Goal: Check status

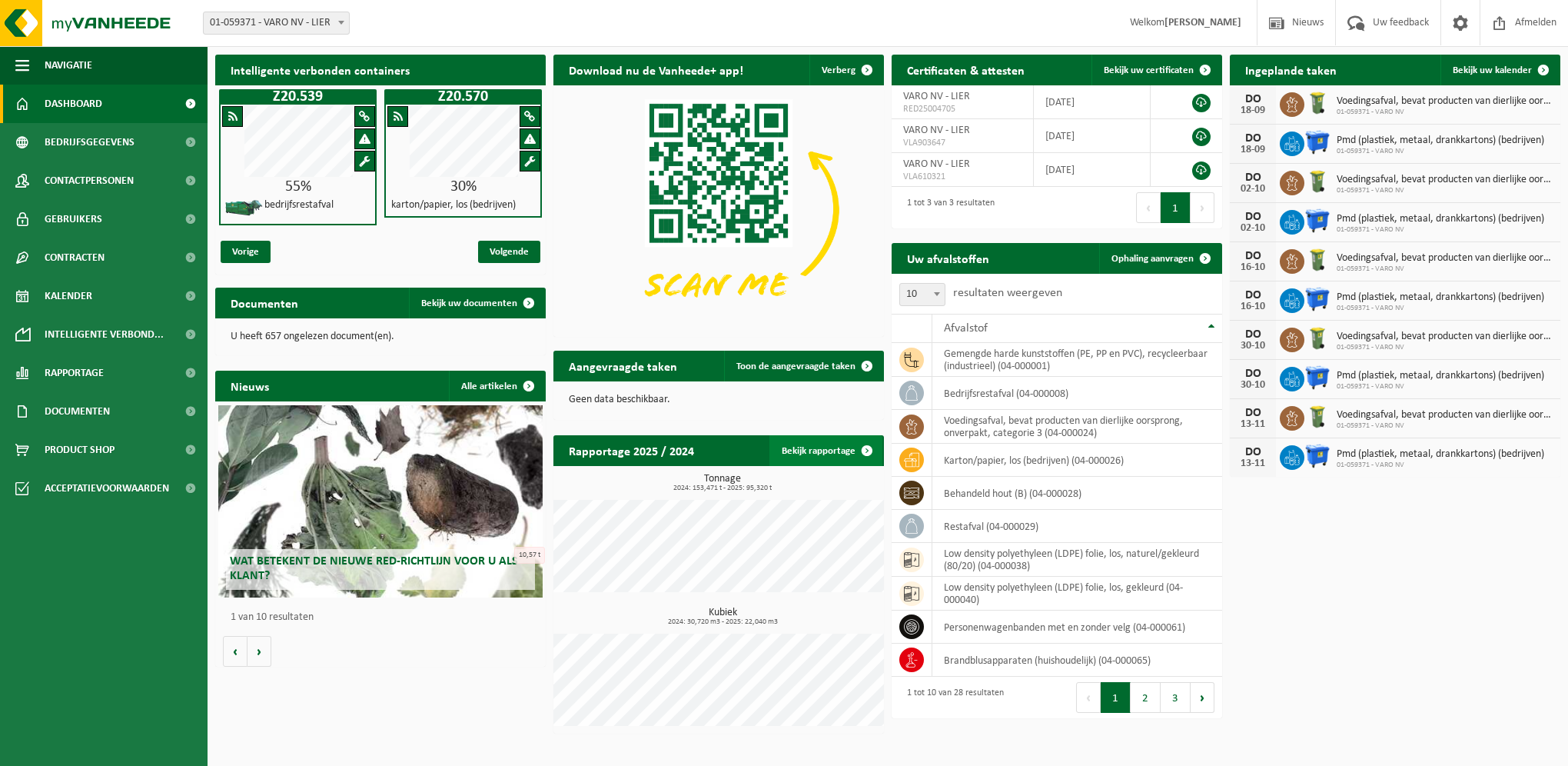
click at [868, 459] on span at bounding box center [866, 450] width 30 height 30
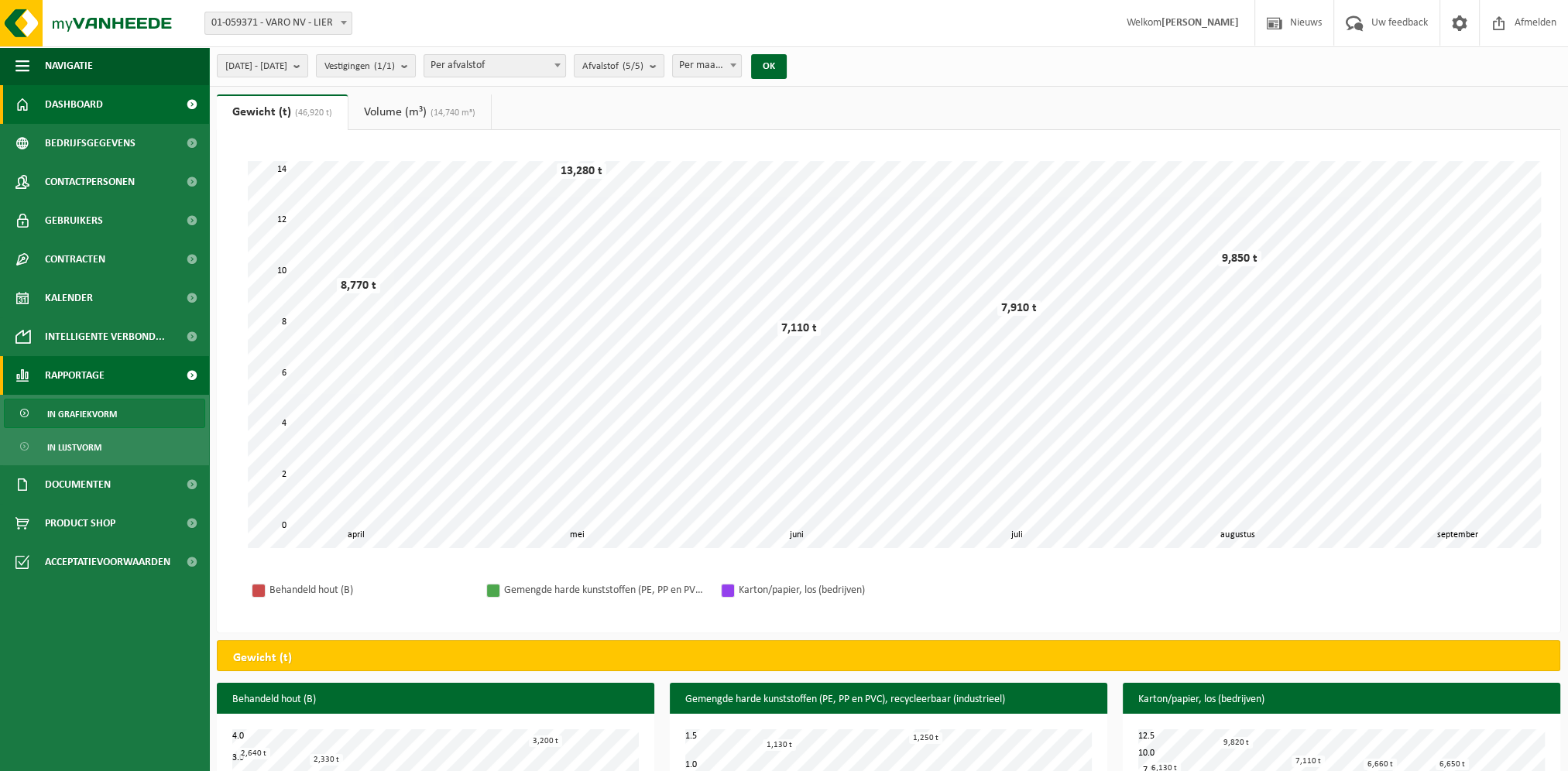
click at [155, 105] on link "Dashboard" at bounding box center [104, 104] width 209 height 38
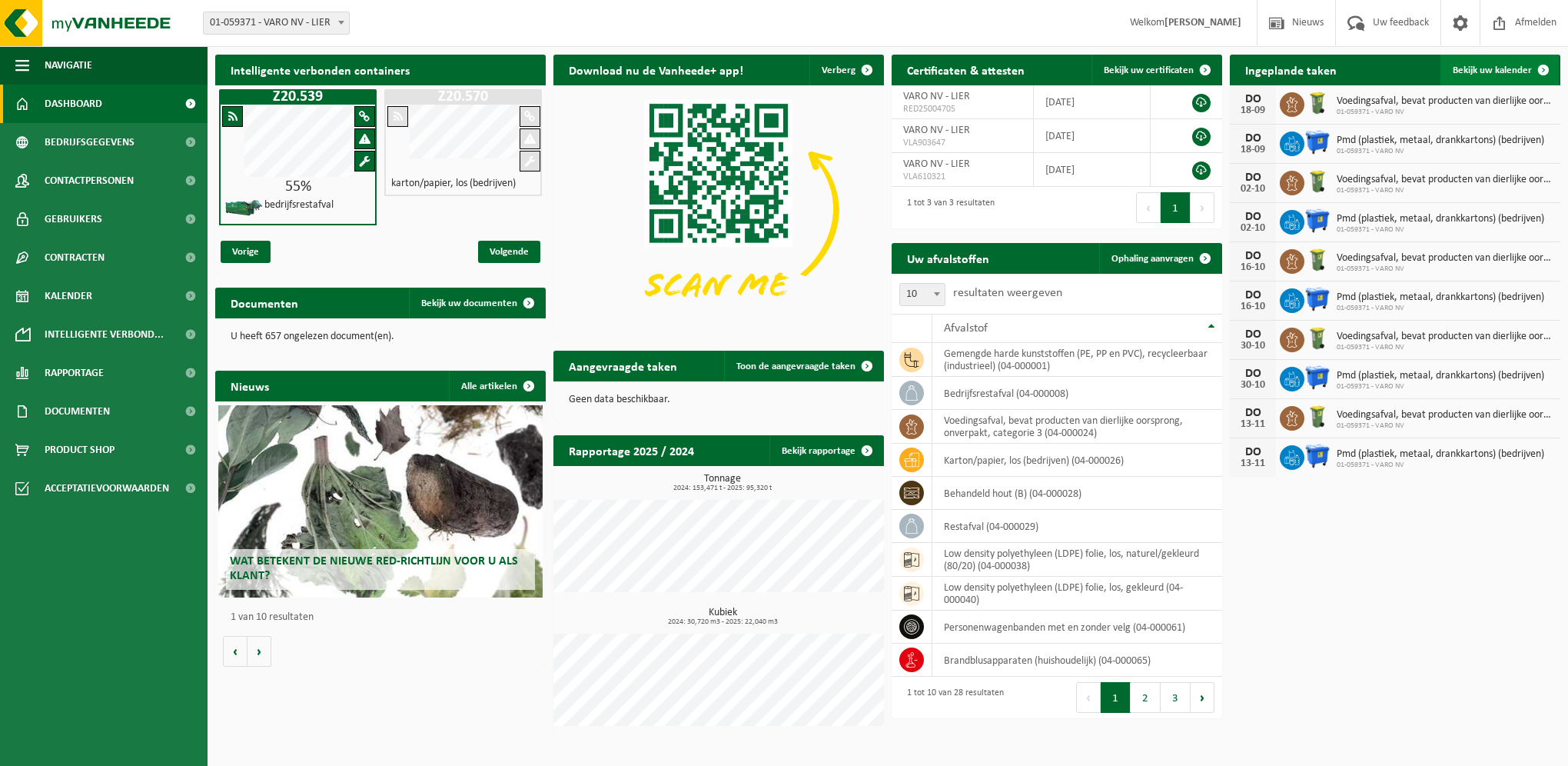
click at [1471, 65] on span "Bekijk uw kalender" at bounding box center [1492, 70] width 79 height 10
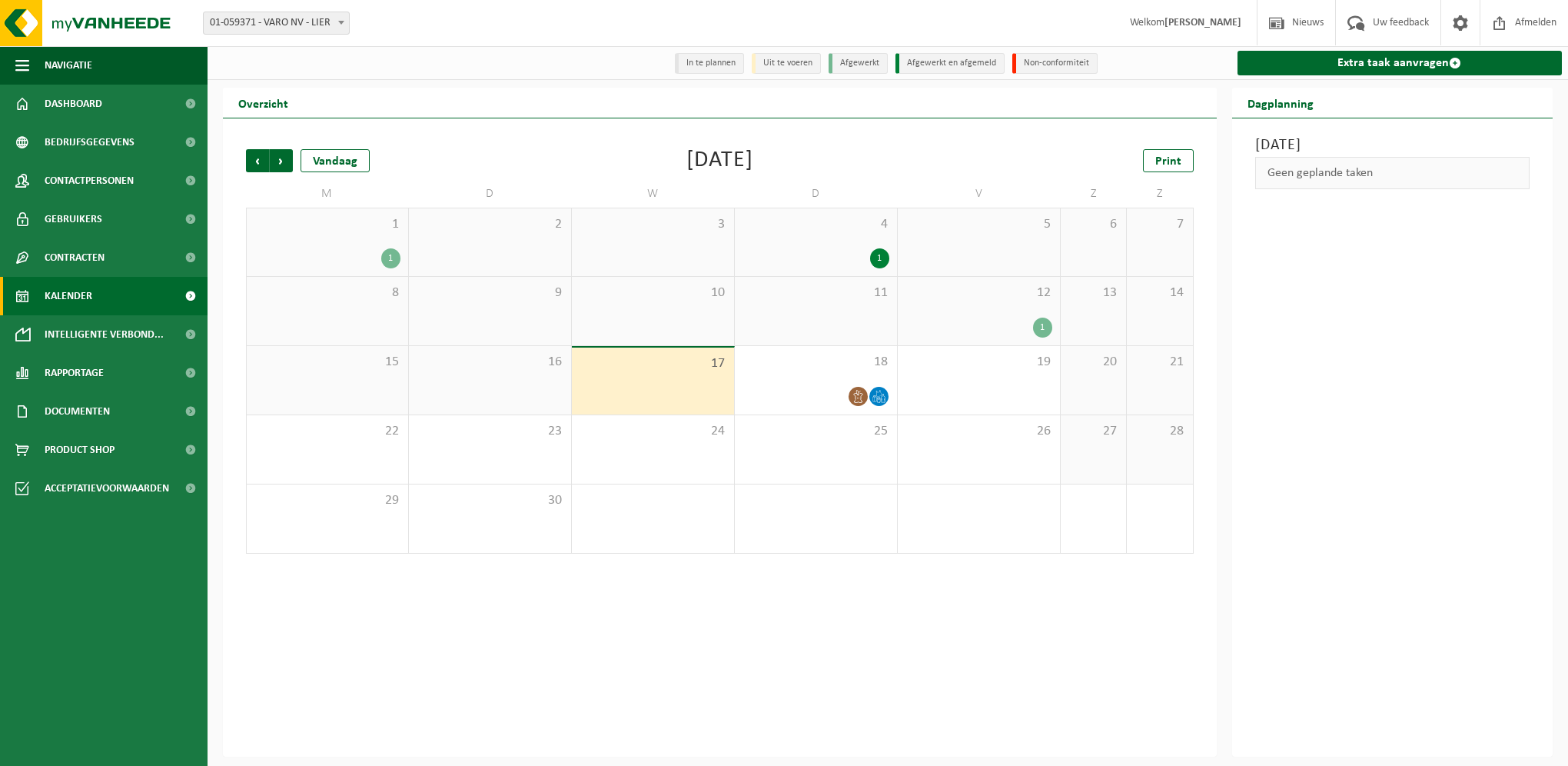
click at [373, 252] on div "1" at bounding box center [327, 258] width 146 height 20
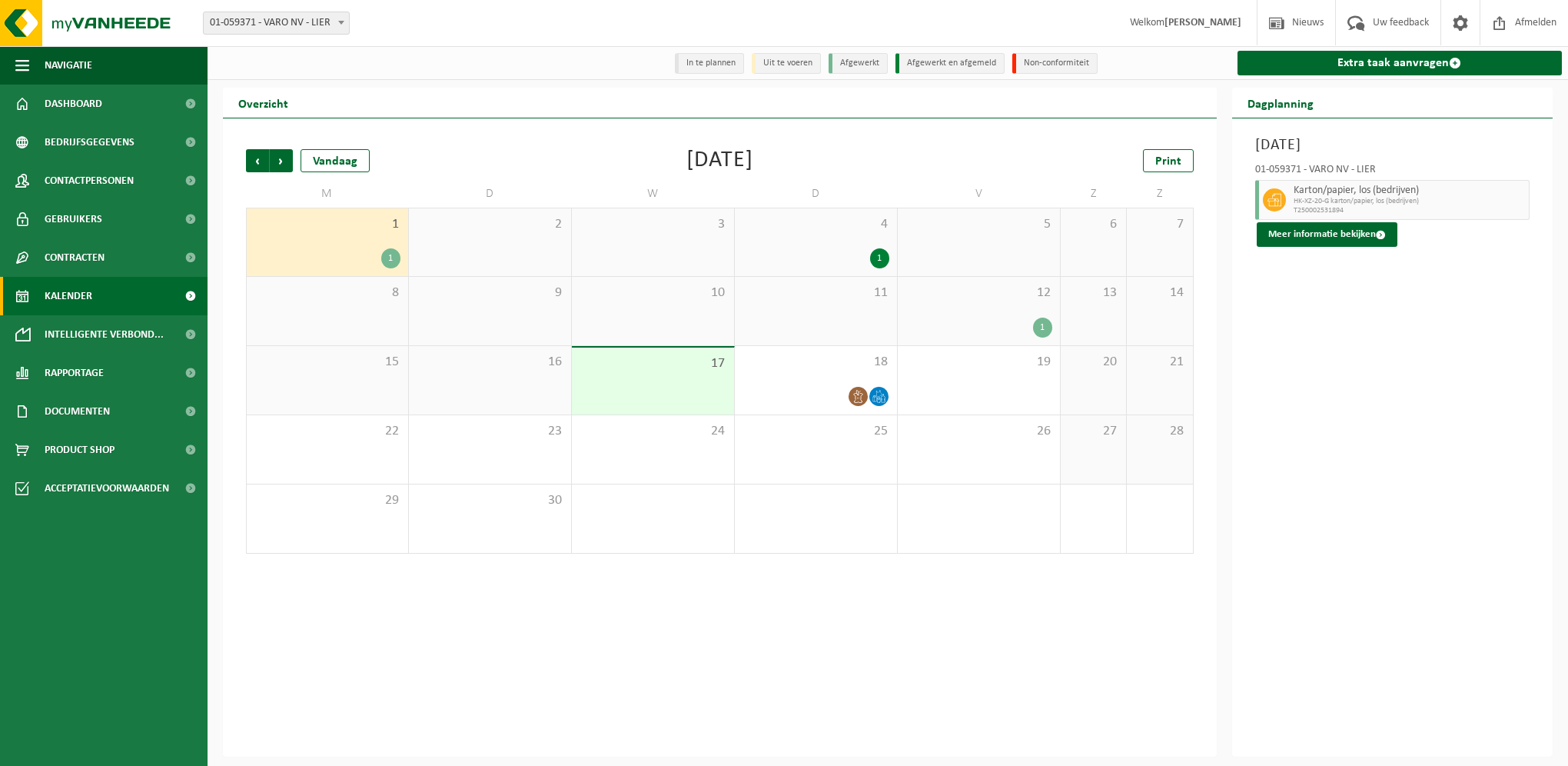
click at [1007, 319] on div "1" at bounding box center [978, 327] width 147 height 20
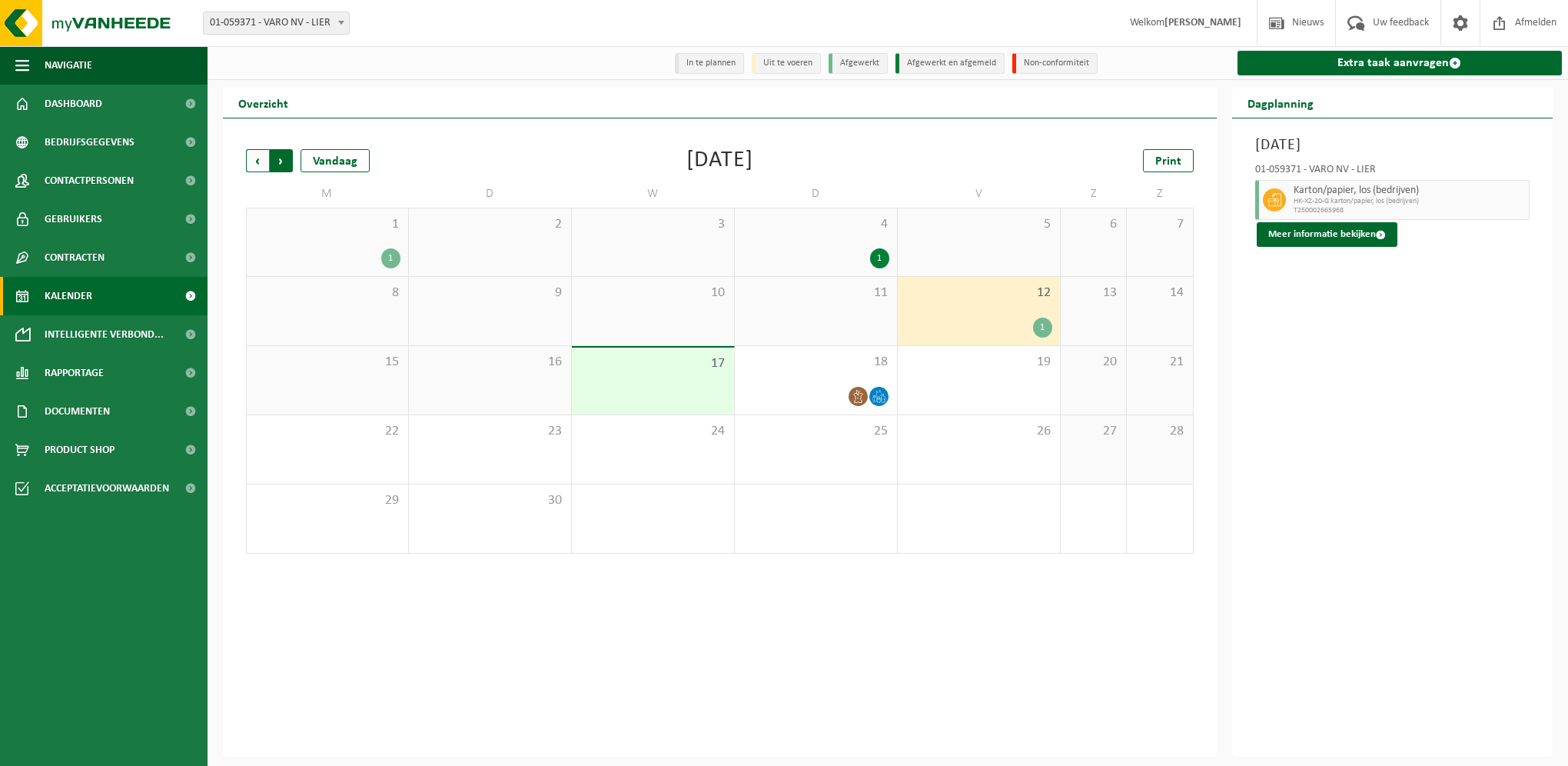
click at [259, 160] on span "Vorige" at bounding box center [257, 161] width 23 height 23
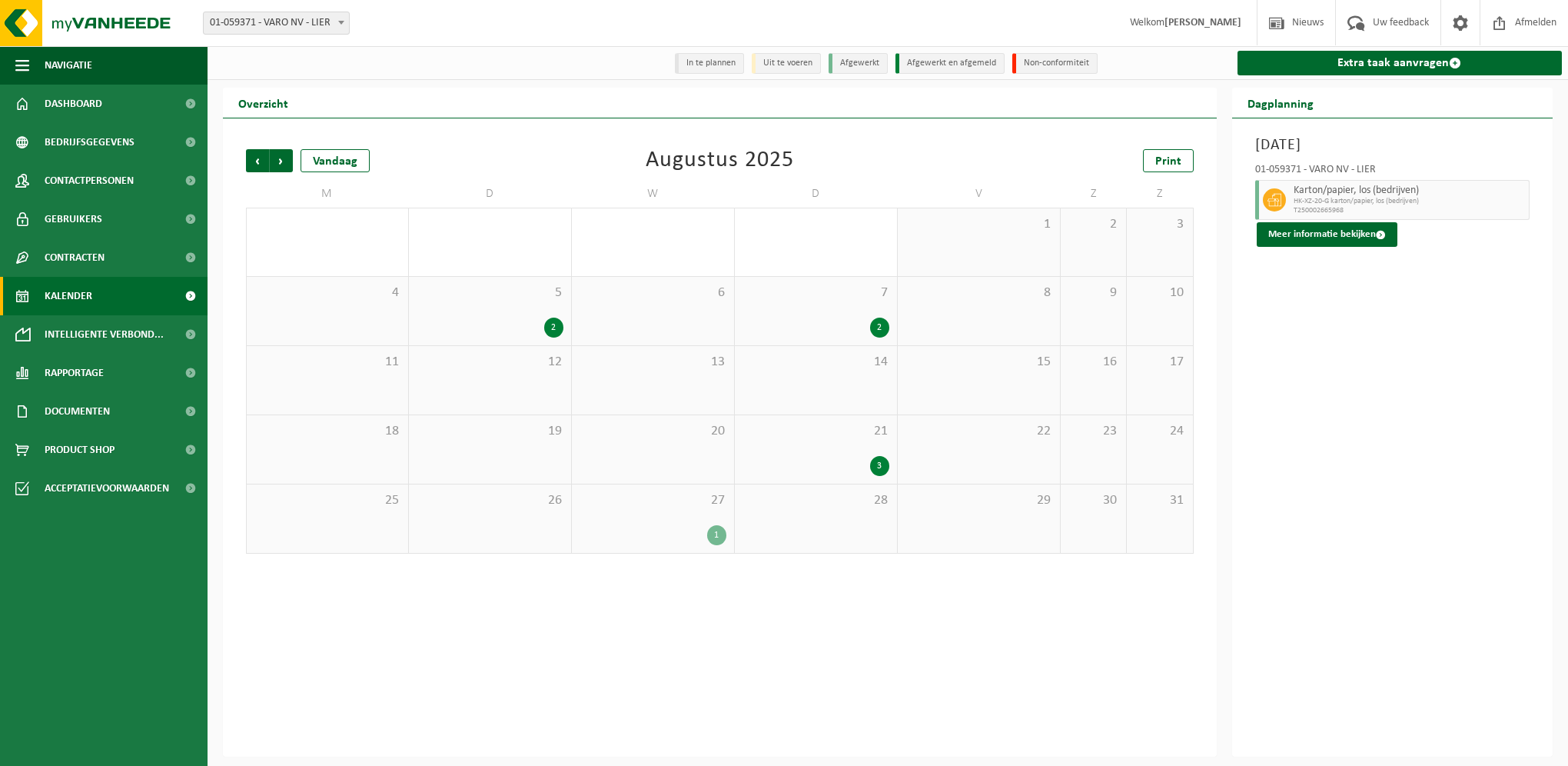
click at [521, 315] on div "5 2" at bounding box center [490, 311] width 162 height 69
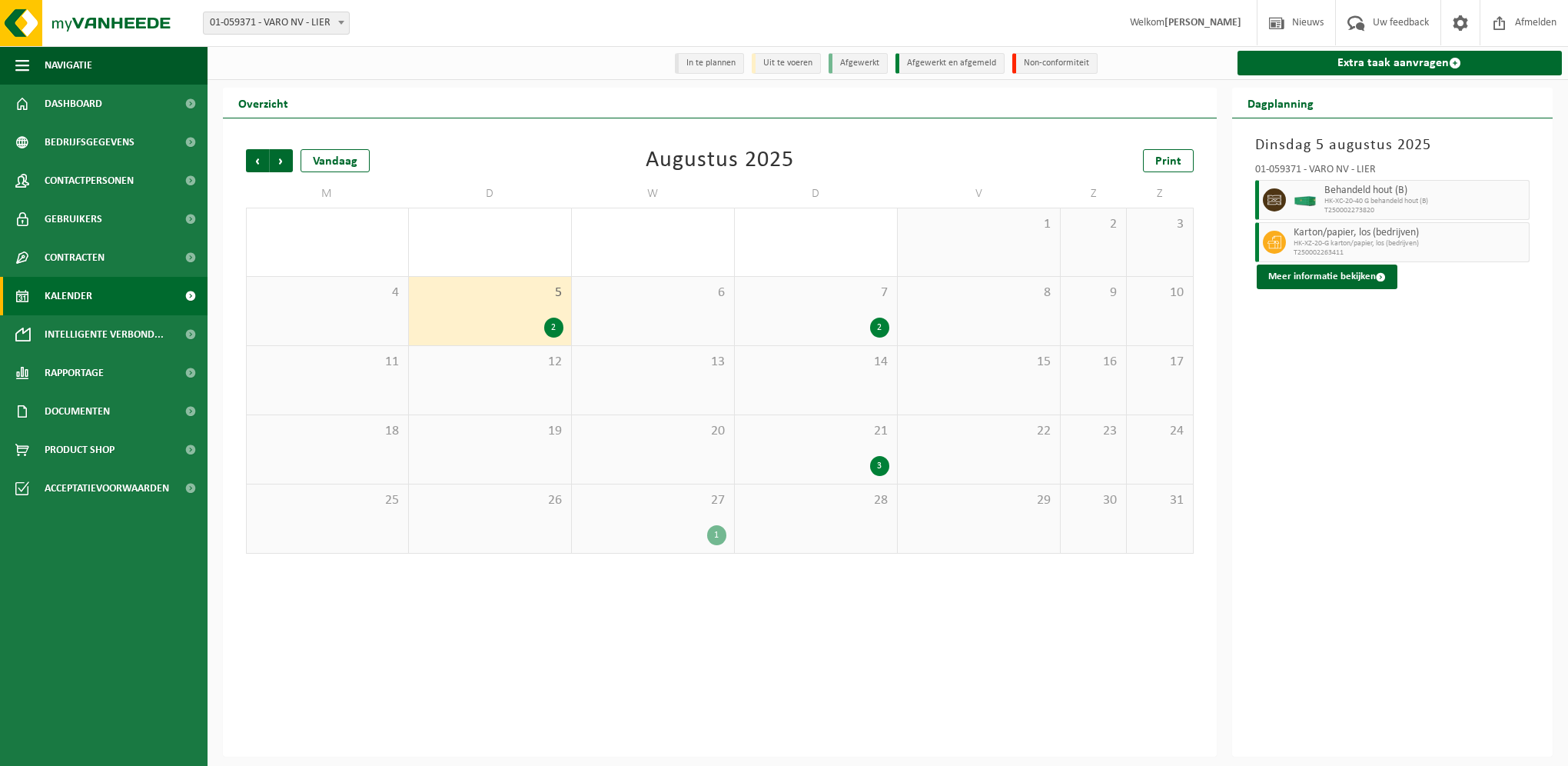
click at [866, 324] on div "2" at bounding box center [815, 327] width 147 height 20
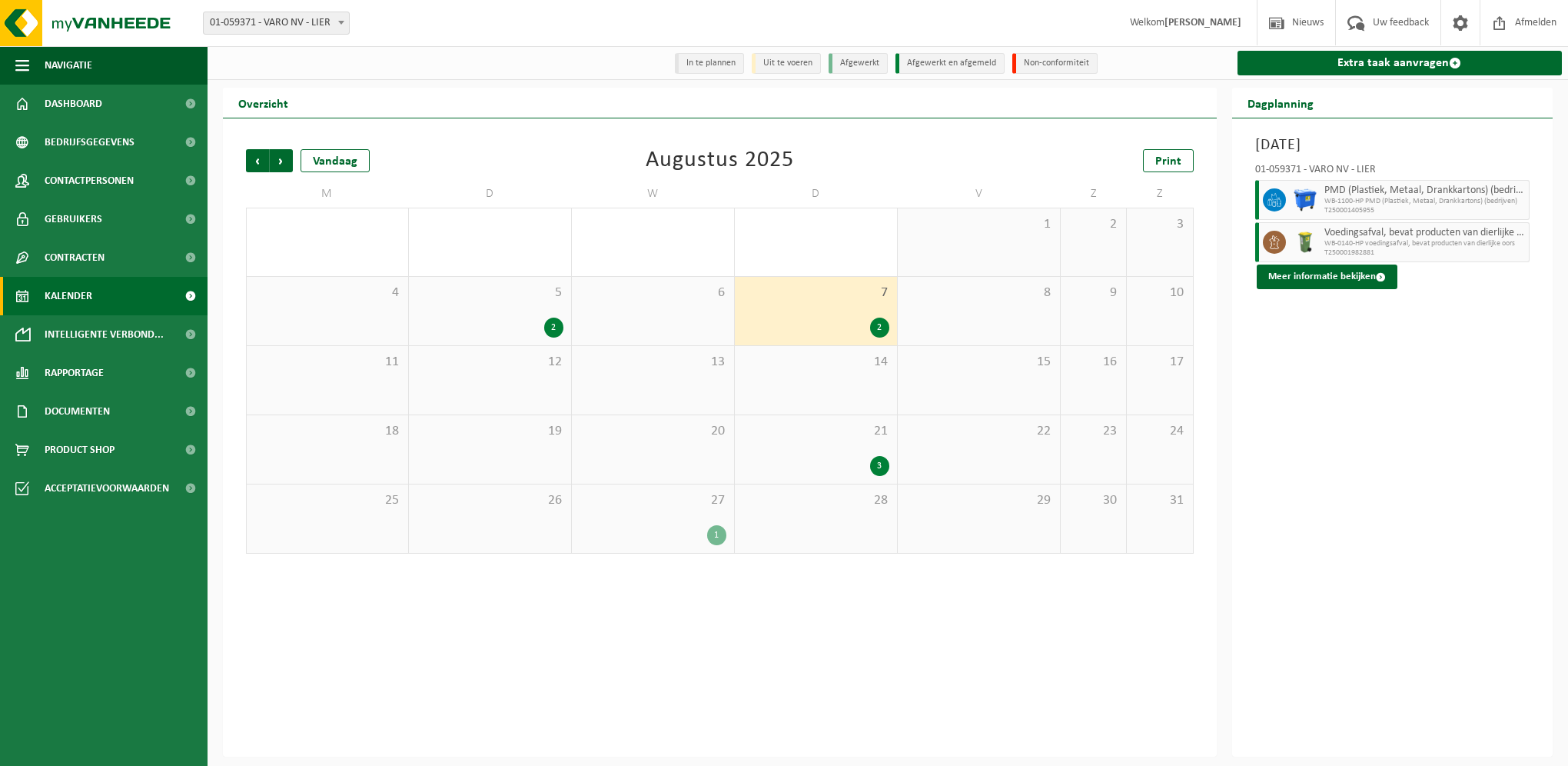
click at [864, 471] on div "3" at bounding box center [815, 466] width 147 height 20
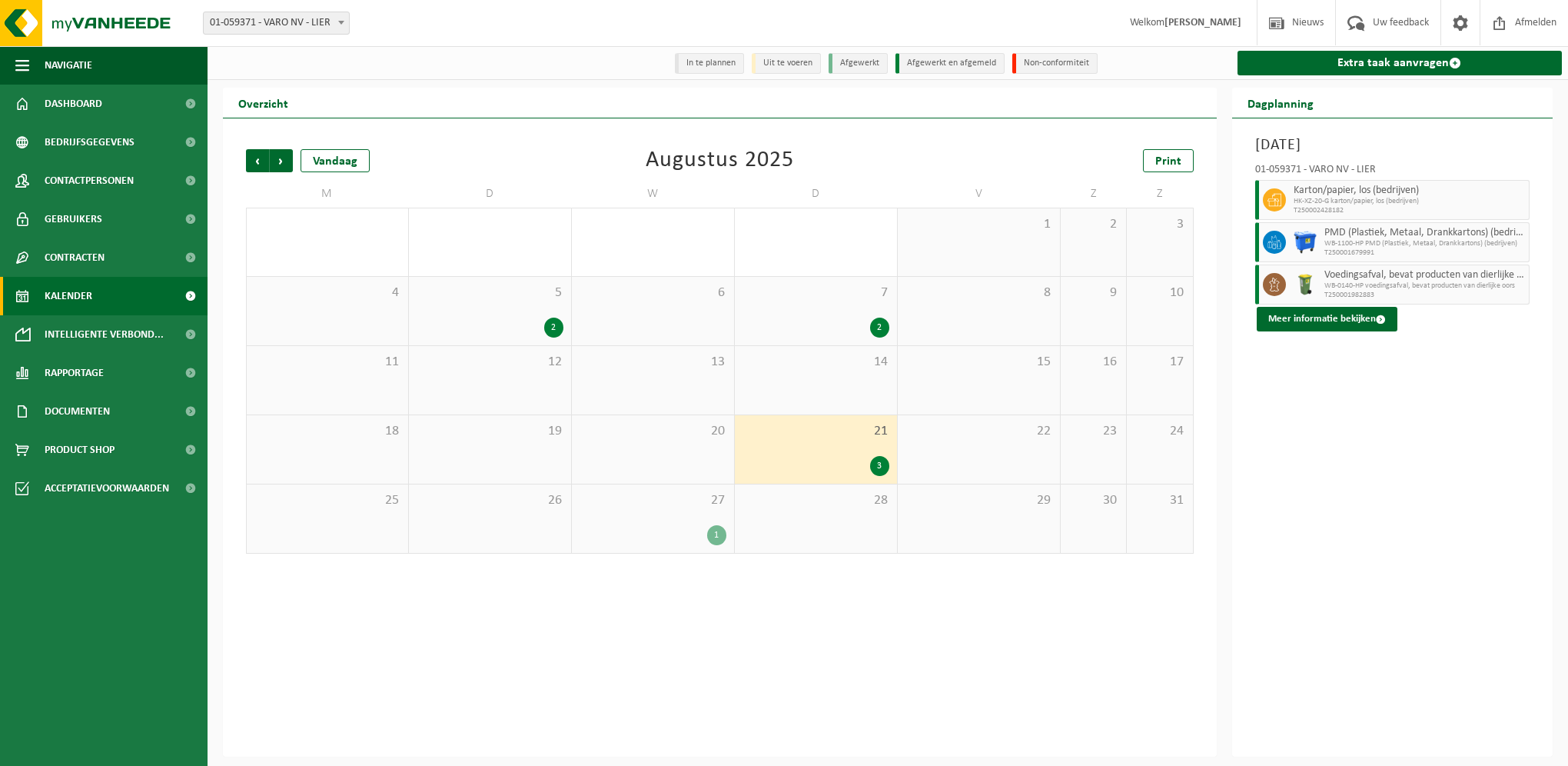
click at [718, 526] on div "1" at bounding box center [716, 535] width 19 height 20
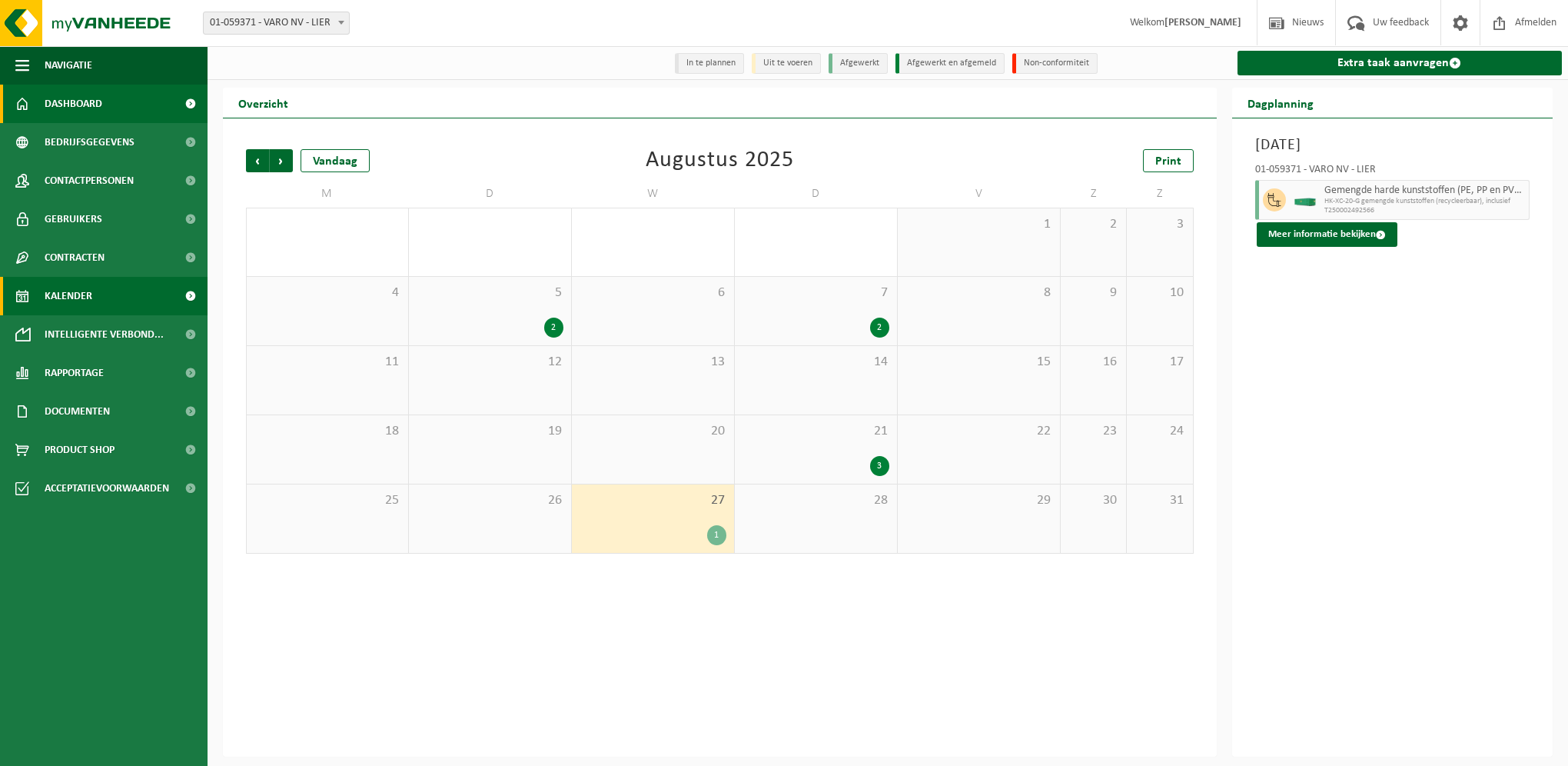
click at [93, 108] on span "Dashboard" at bounding box center [73, 103] width 57 height 38
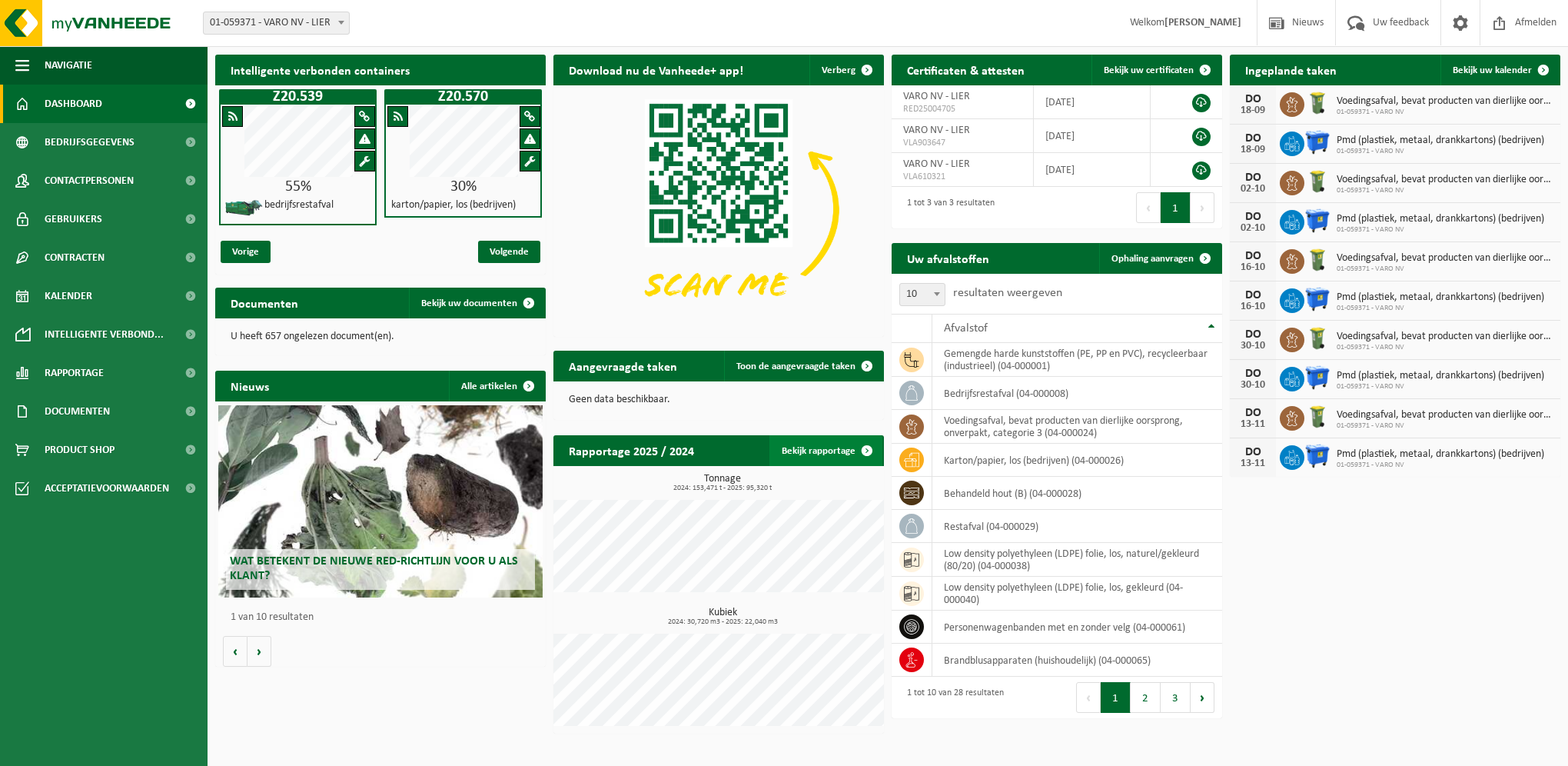
click at [825, 452] on link "Bekijk rapportage" at bounding box center [826, 450] width 113 height 30
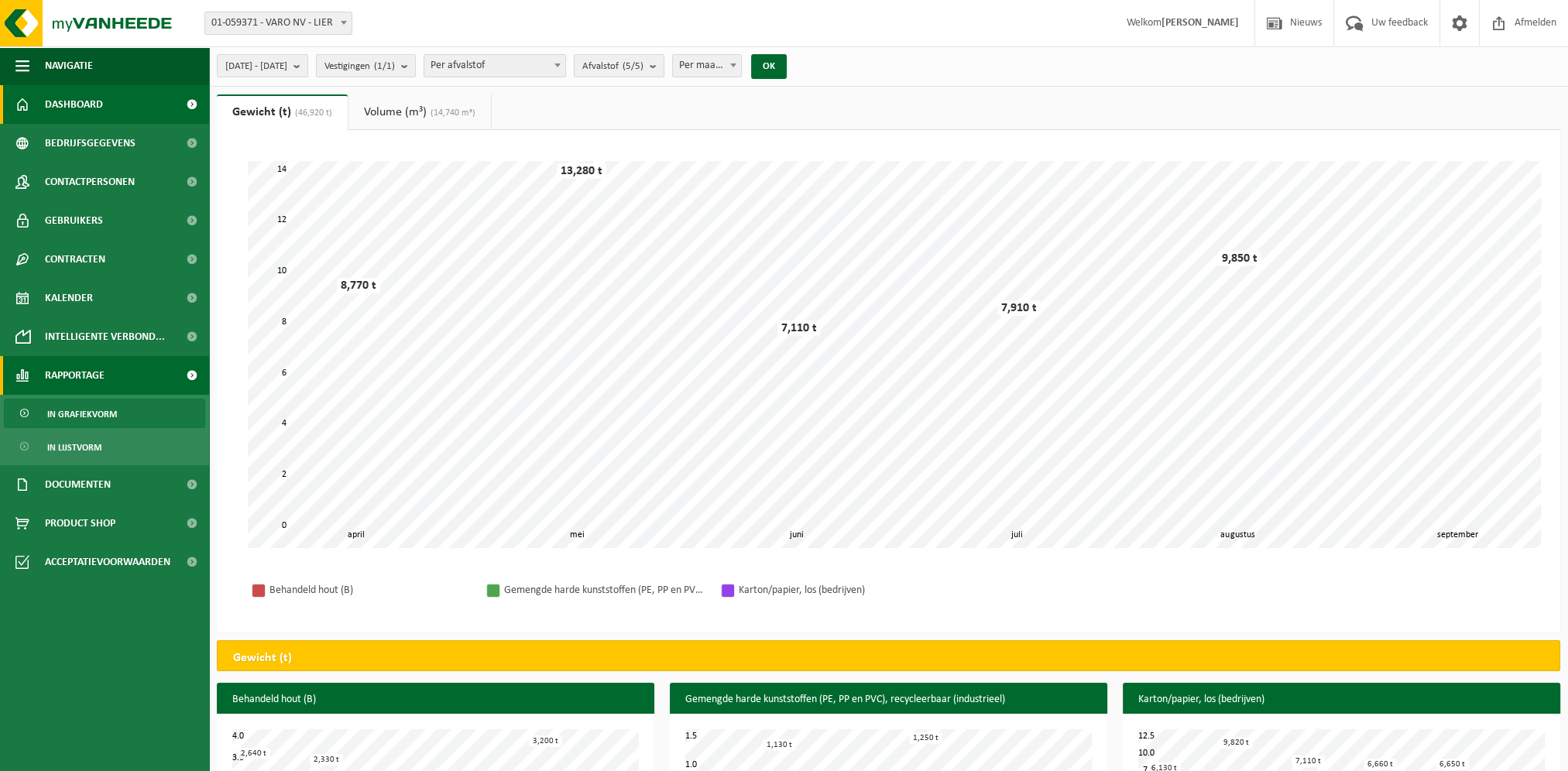
click at [111, 95] on link "Dashboard" at bounding box center [104, 104] width 209 height 38
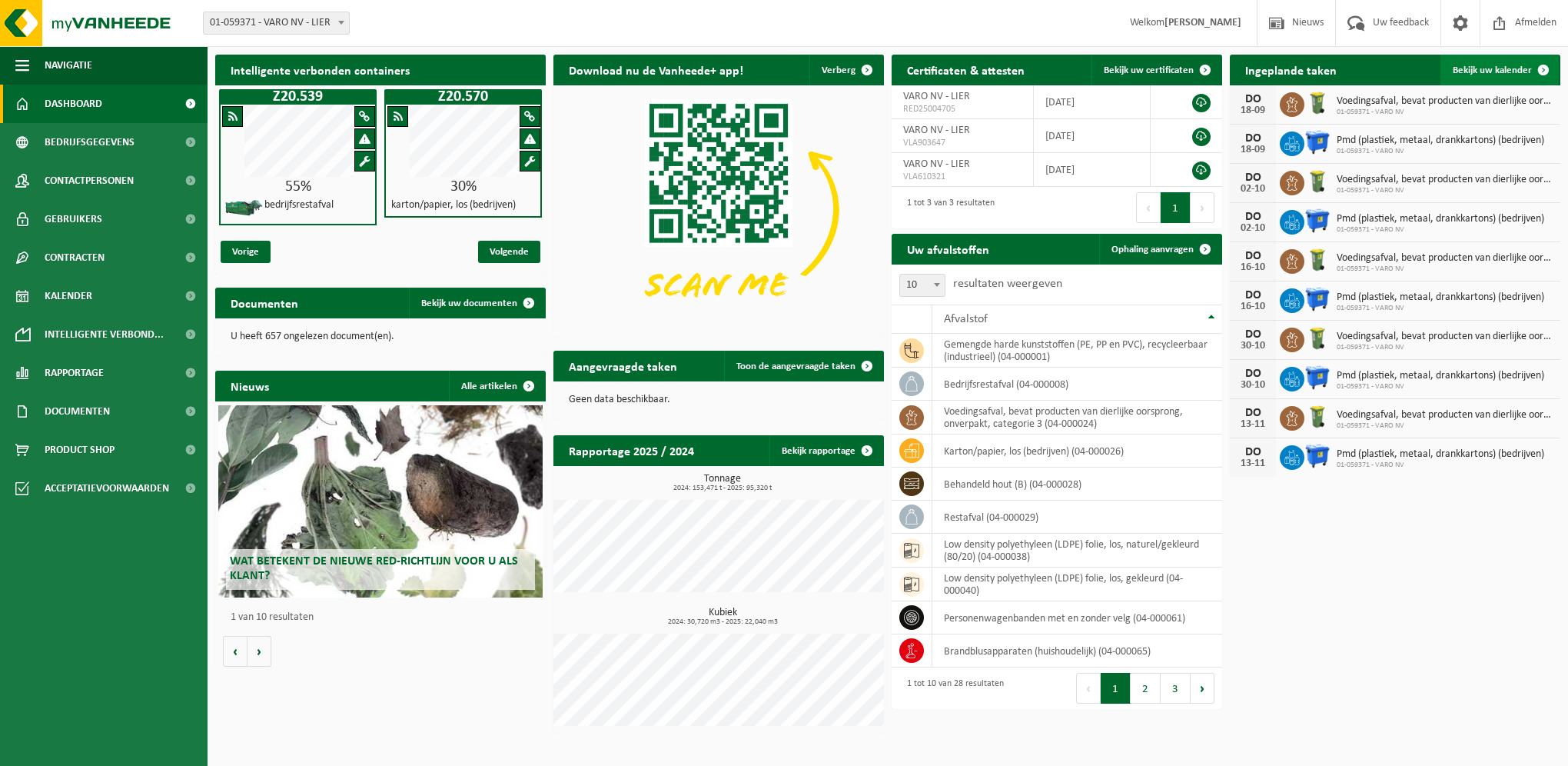
click at [1525, 65] on span "Bekijk uw kalender" at bounding box center [1492, 70] width 79 height 10
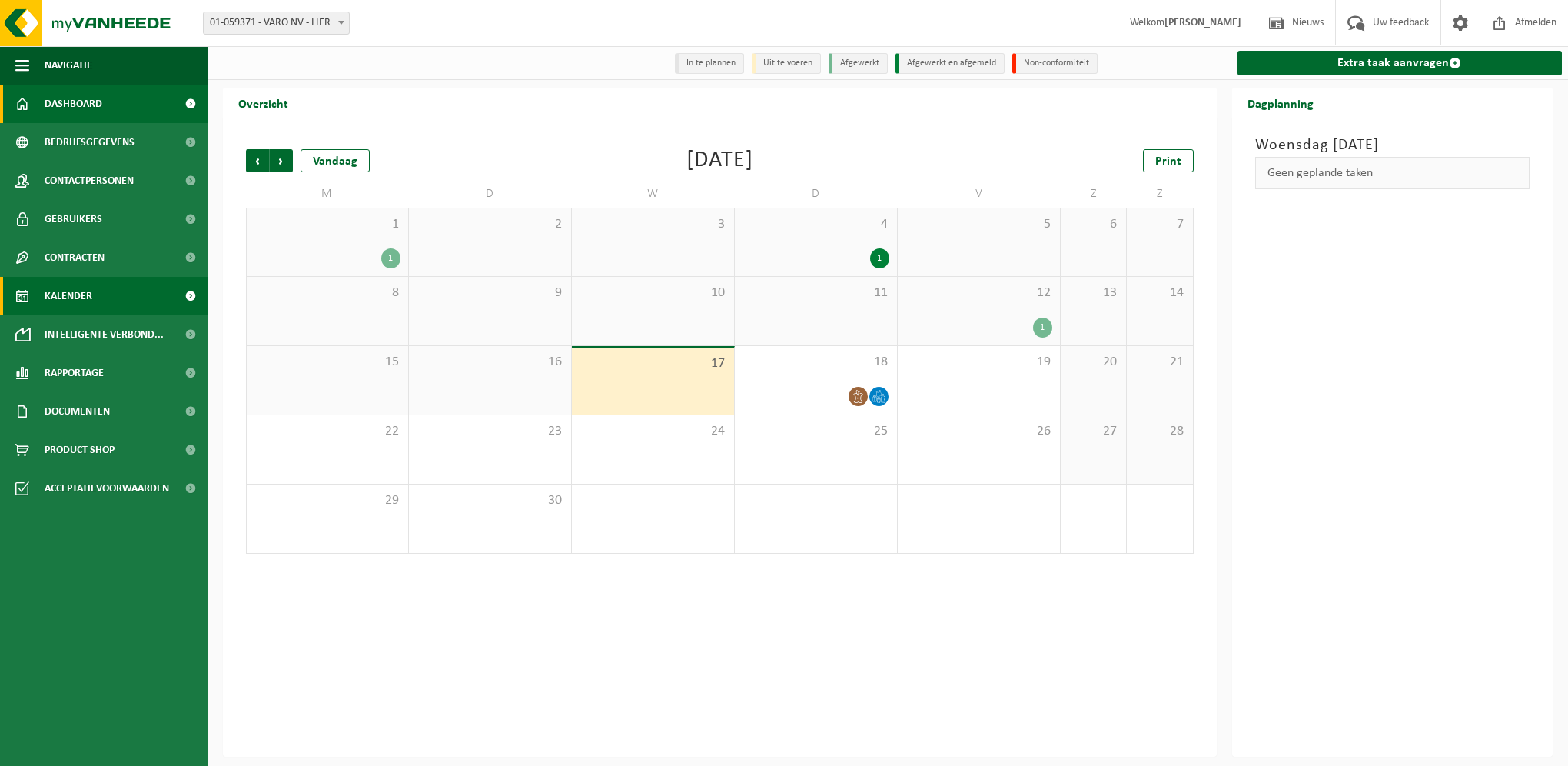
click at [102, 104] on span "Dashboard" at bounding box center [73, 103] width 57 height 38
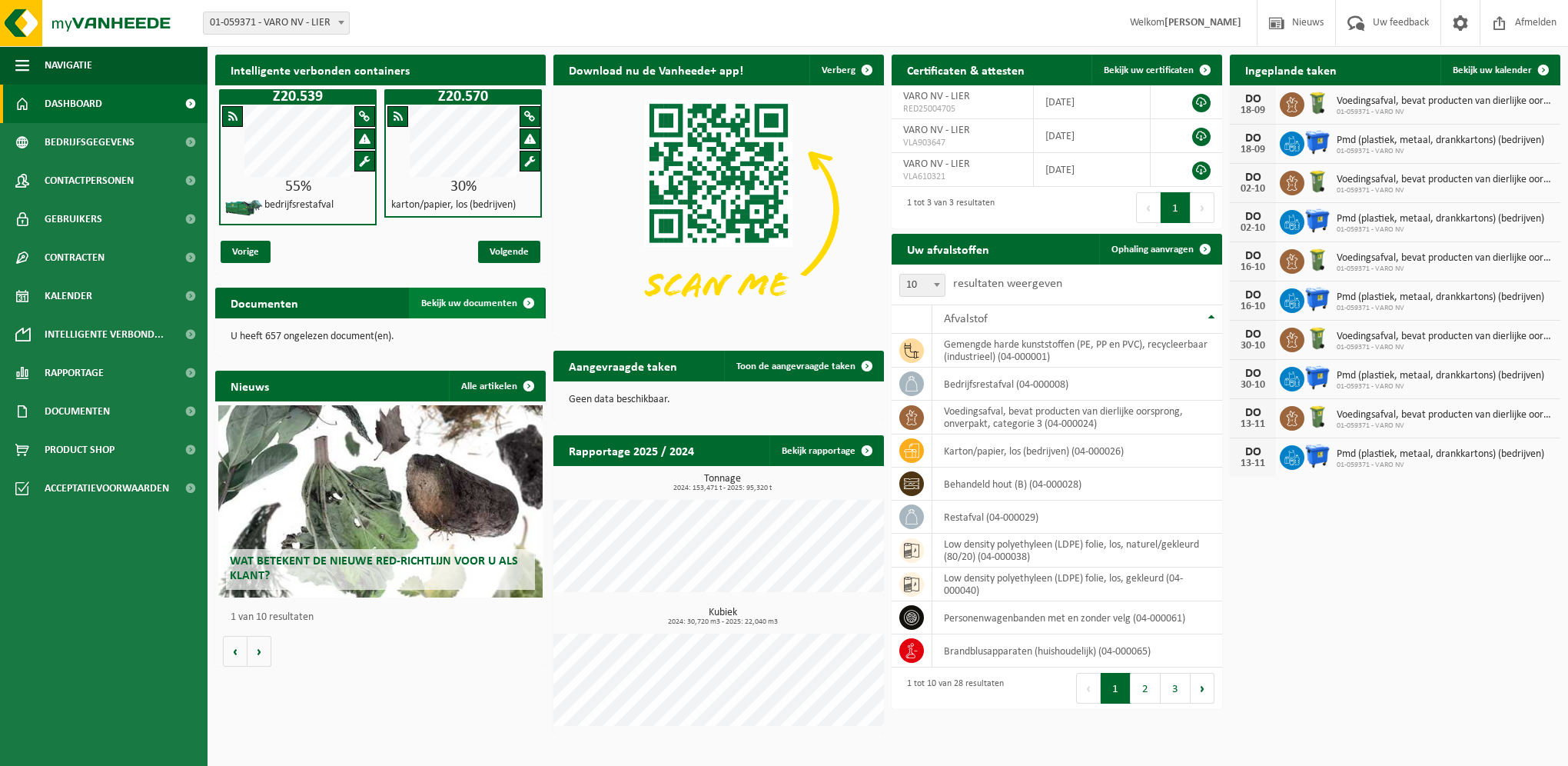
click at [460, 302] on span "Bekijk uw documenten" at bounding box center [469, 303] width 96 height 10
